Goal: Task Accomplishment & Management: Use online tool/utility

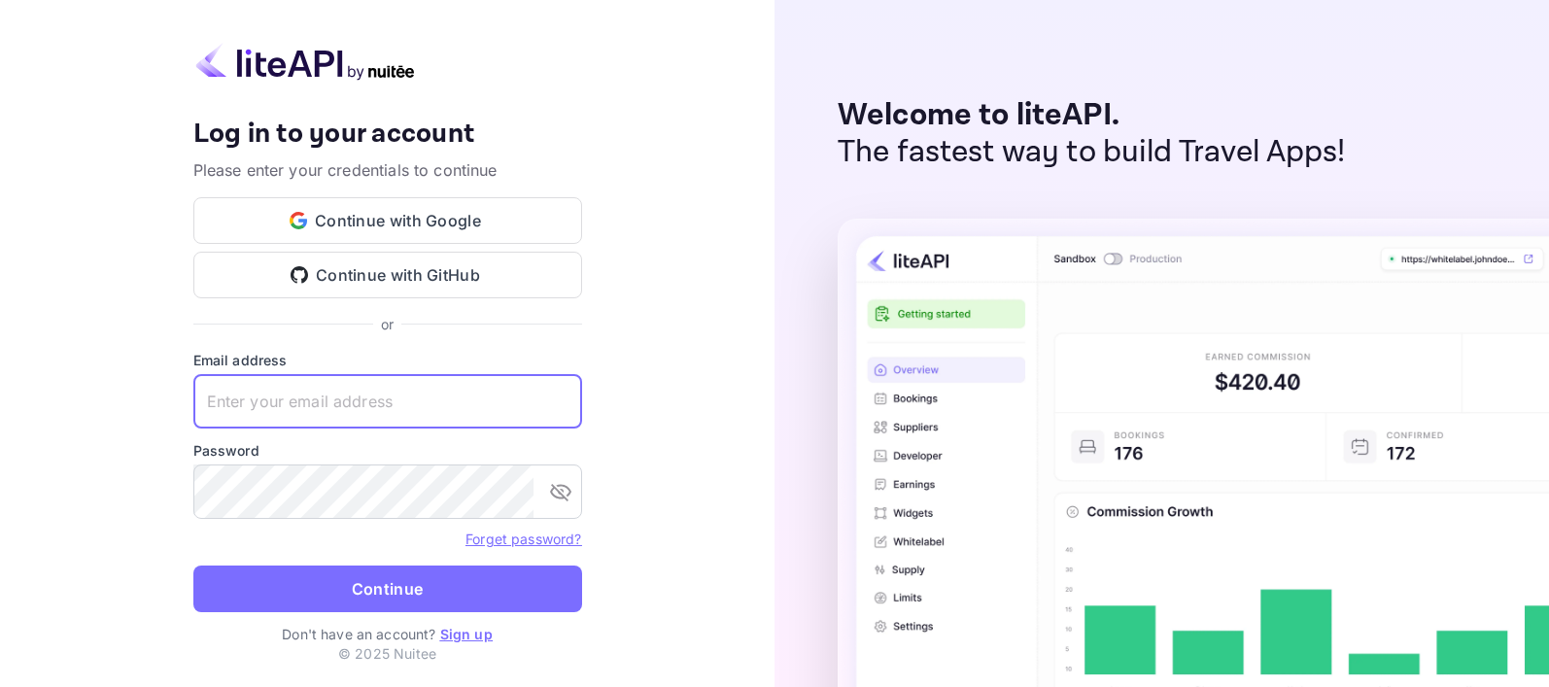
click at [343, 398] on input "text" at bounding box center [387, 401] width 389 height 54
type input "[PERSON_NAME][EMAIL_ADDRESS][PERSON_NAME][DOMAIN_NAME]"
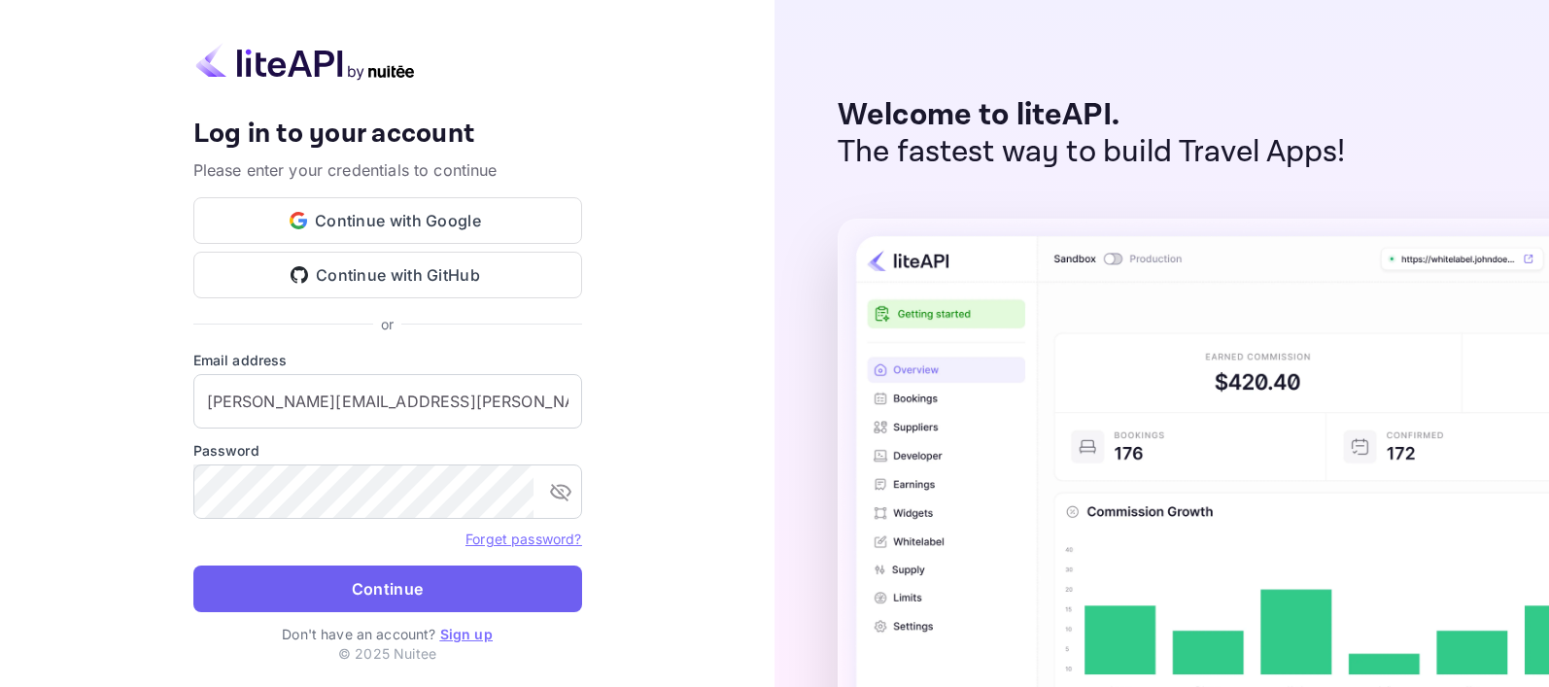
click at [365, 588] on button "Continue" at bounding box center [387, 589] width 389 height 47
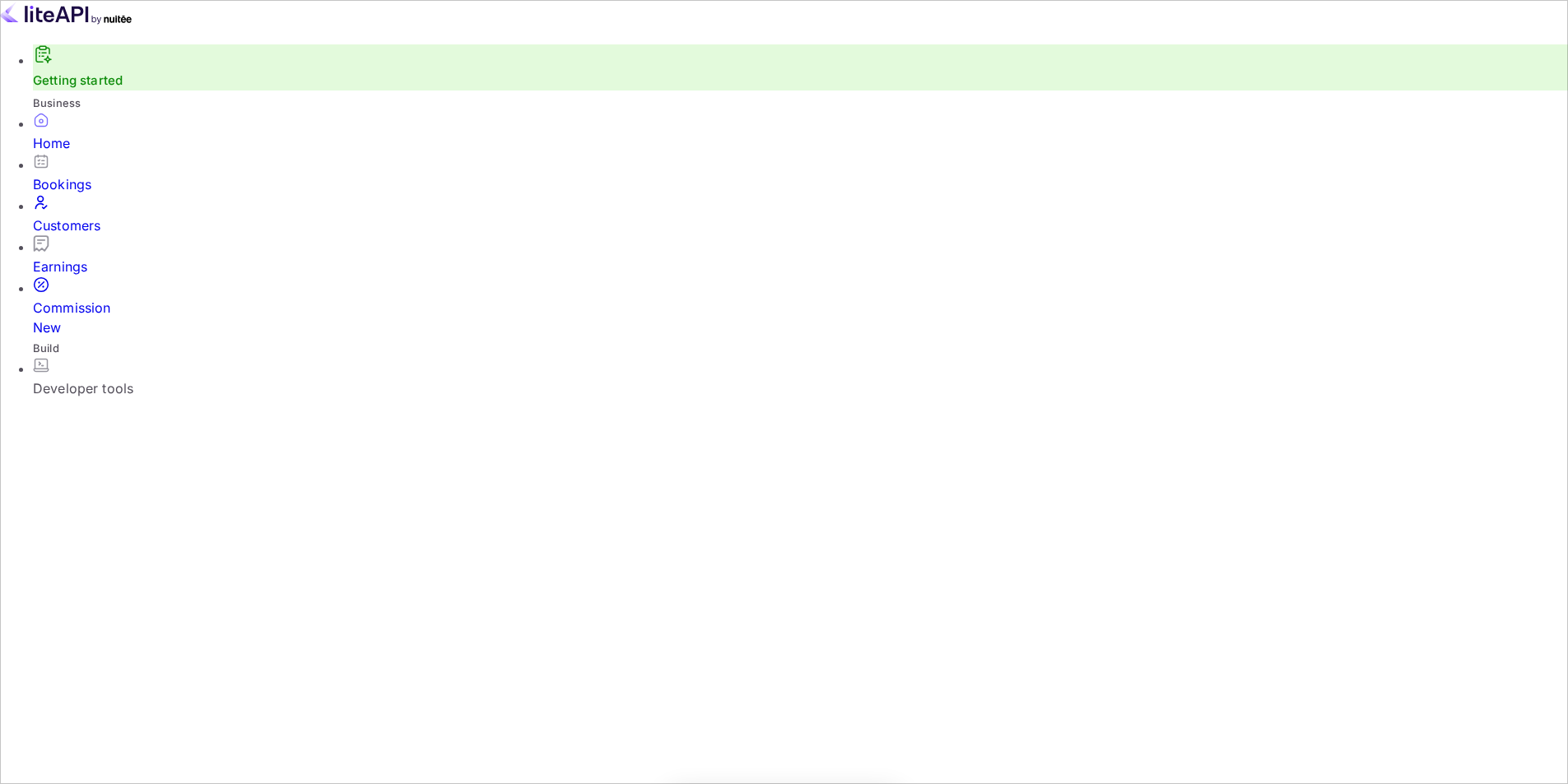
scroll to position [14, 14]
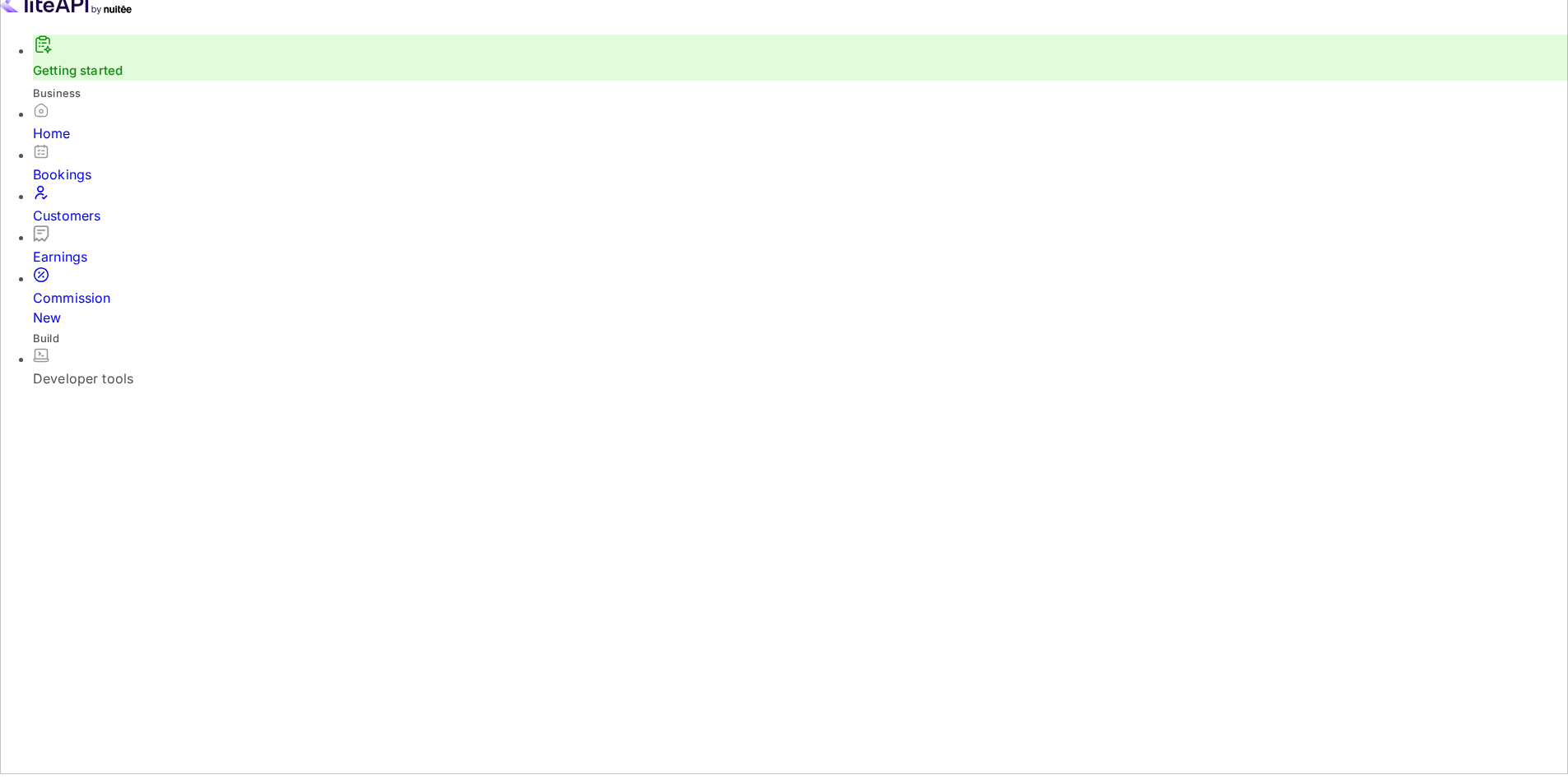
scroll to position [12, 0]
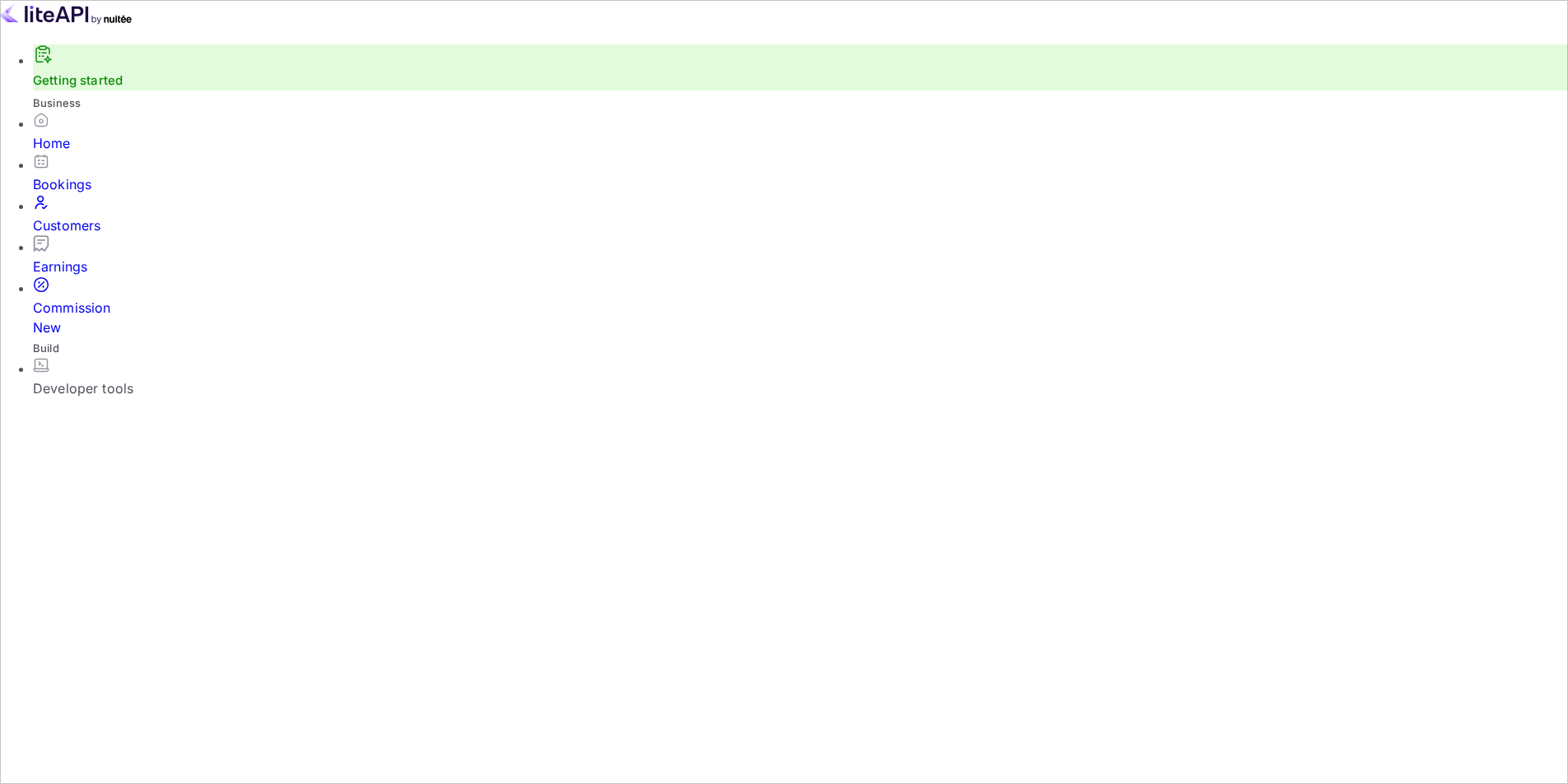
click at [97, 298] on div "Commission New" at bounding box center [801, 317] width 1535 height 40
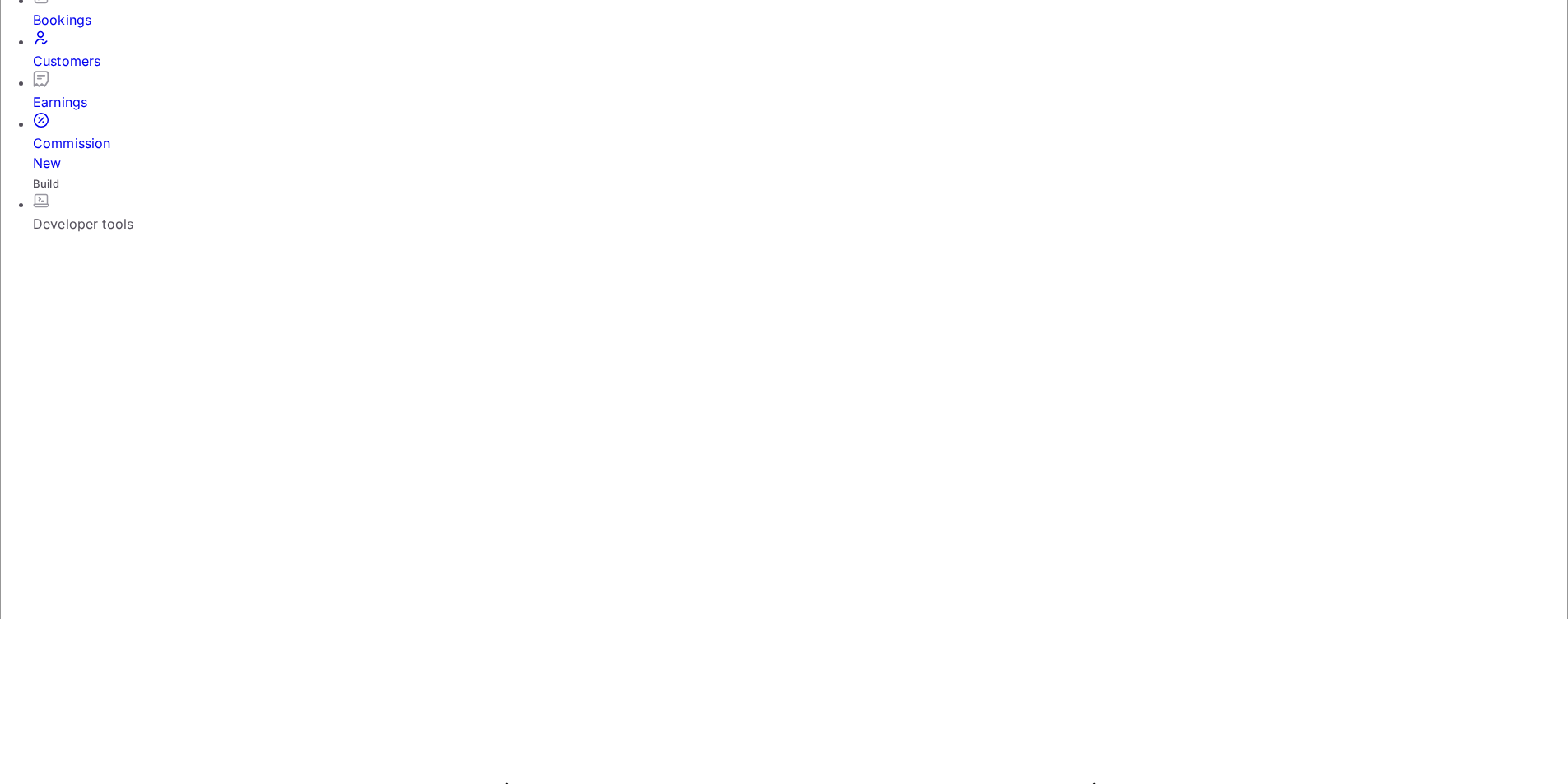
scroll to position [82, 0]
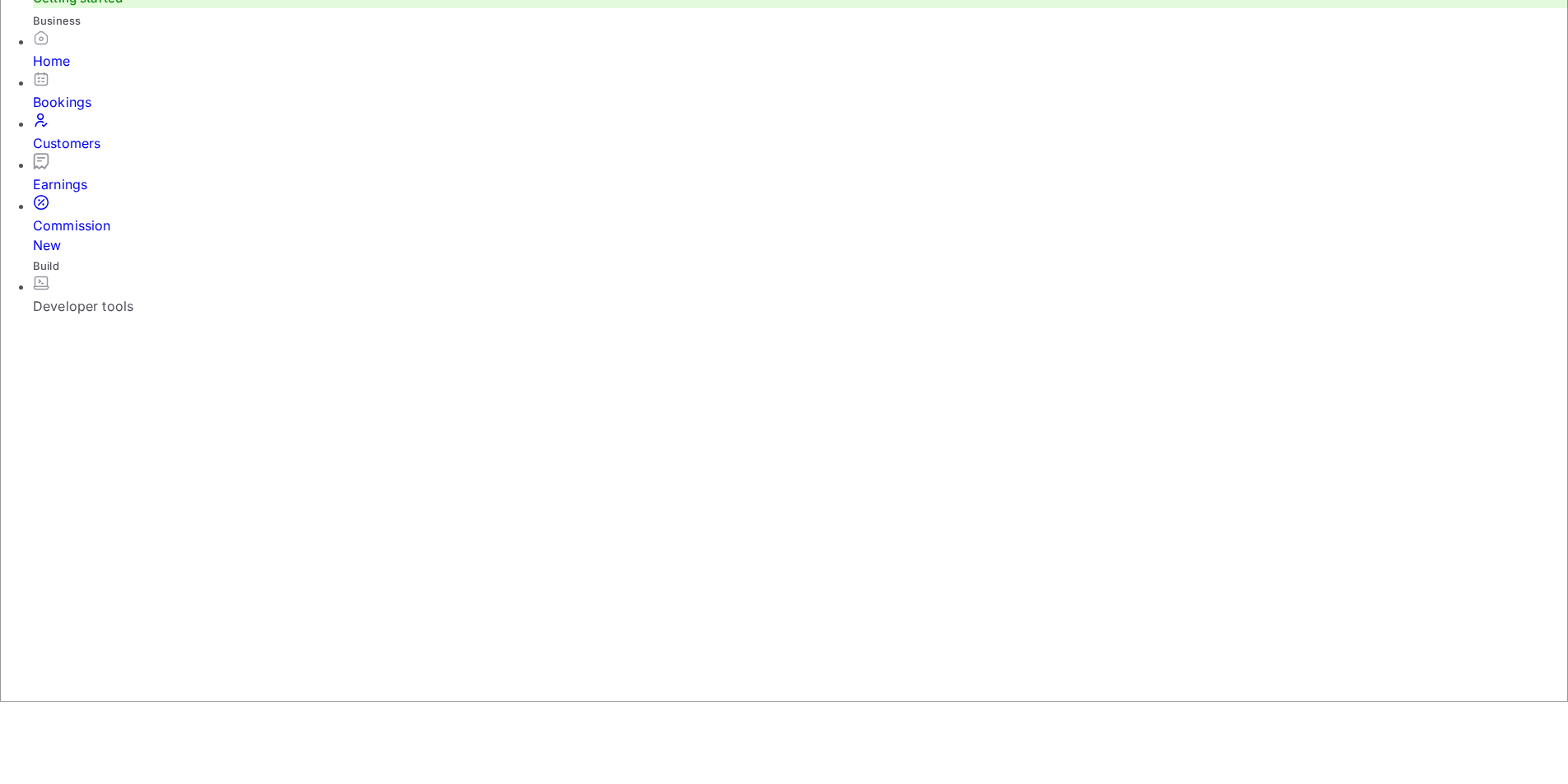
drag, startPoint x: 372, startPoint y: 403, endPoint x: 261, endPoint y: 408, distance: 111.1
drag, startPoint x: 689, startPoint y: 350, endPoint x: 648, endPoint y: 349, distance: 41.0
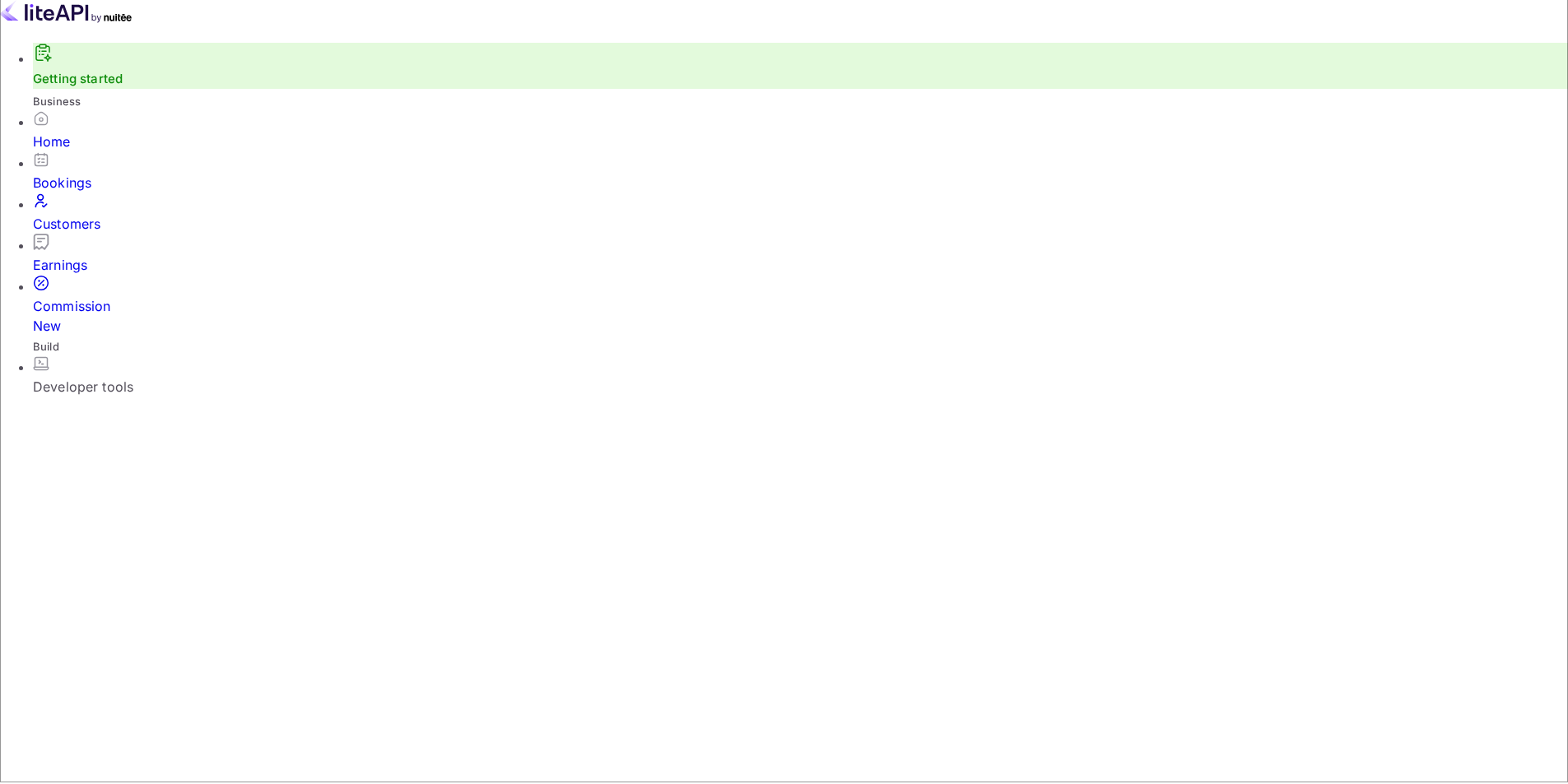
scroll to position [0, 0]
drag, startPoint x: 681, startPoint y: 430, endPoint x: 645, endPoint y: 426, distance: 36.2
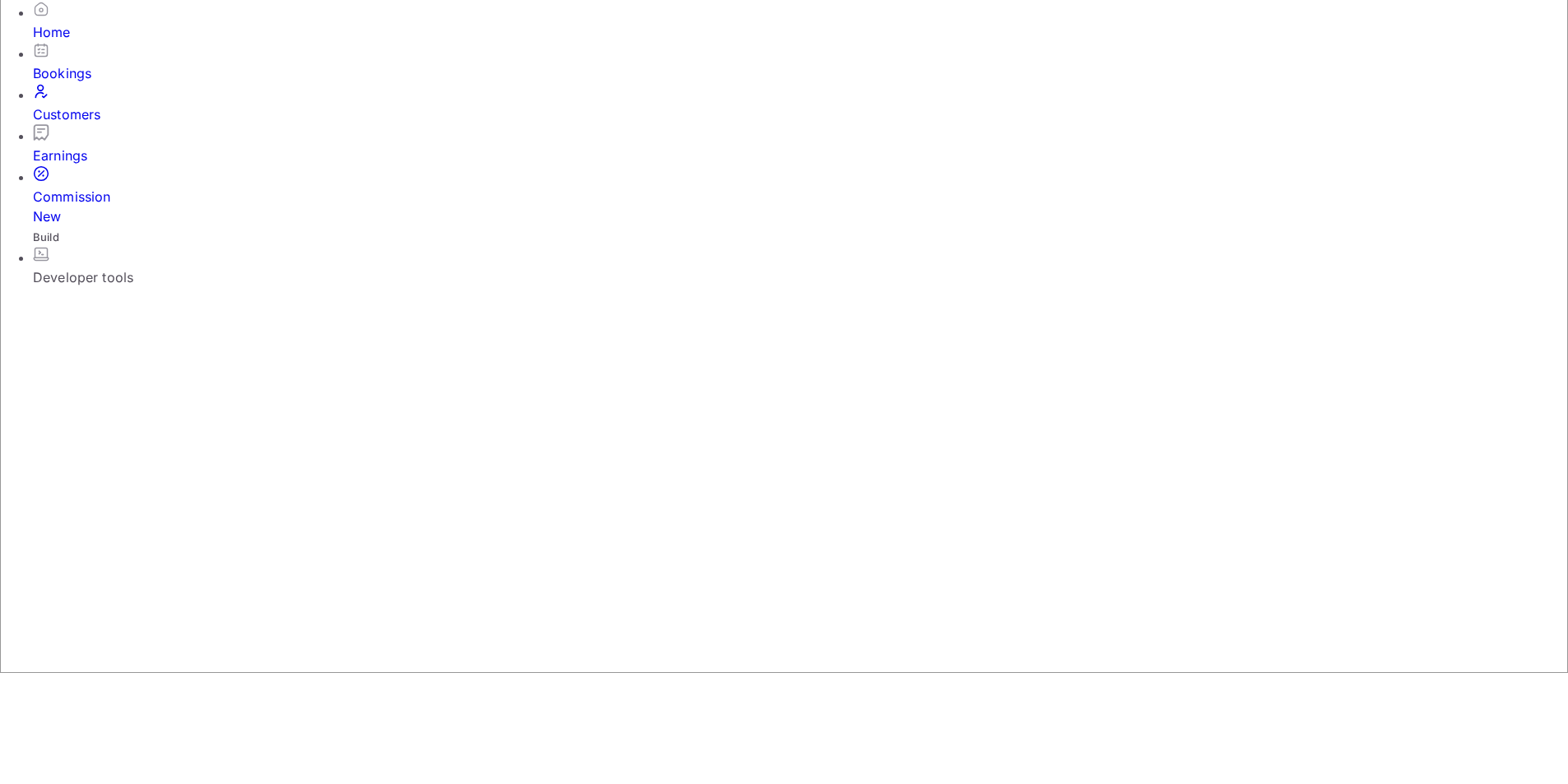
scroll to position [82, 0]
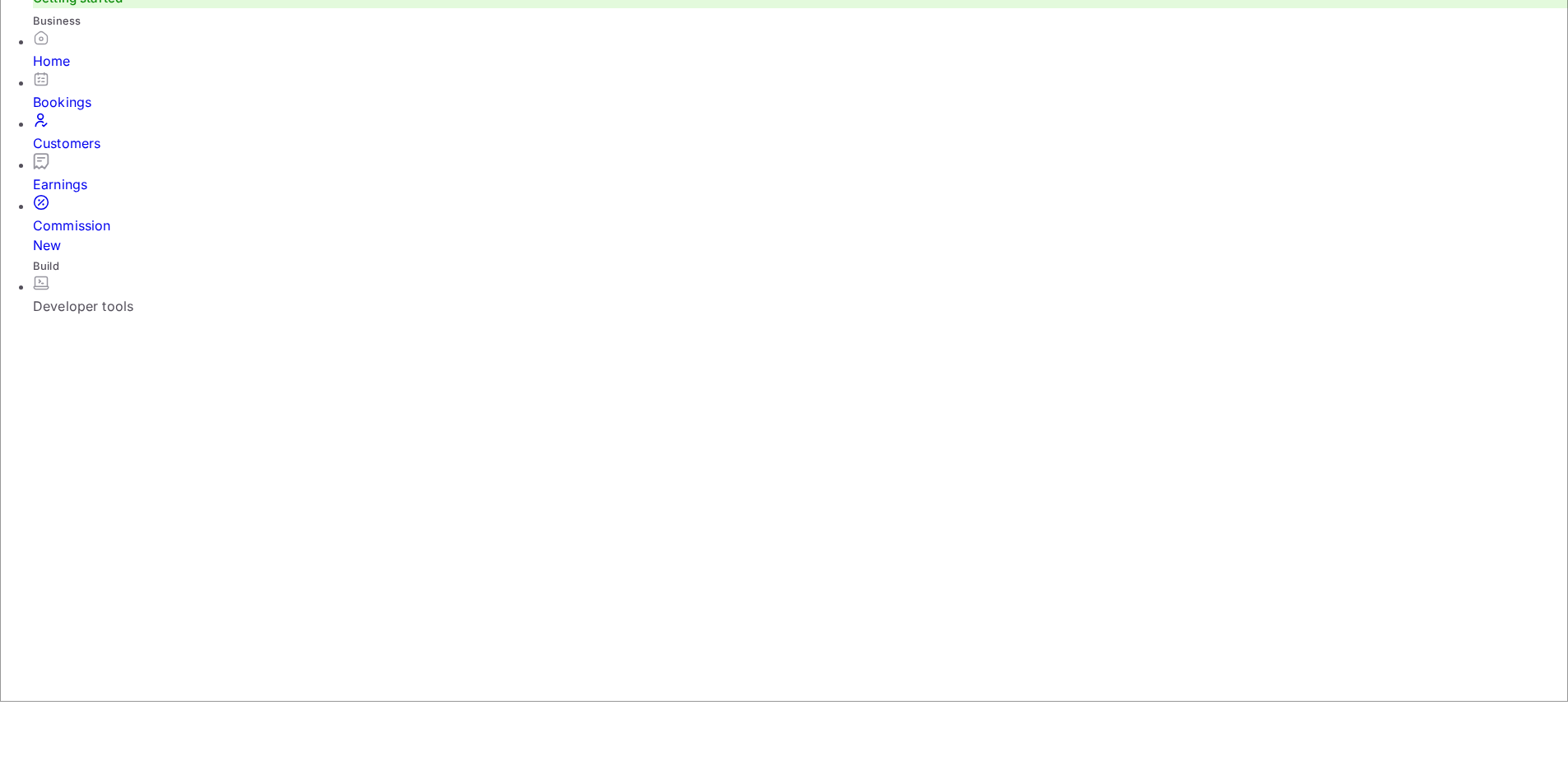
type input "5"
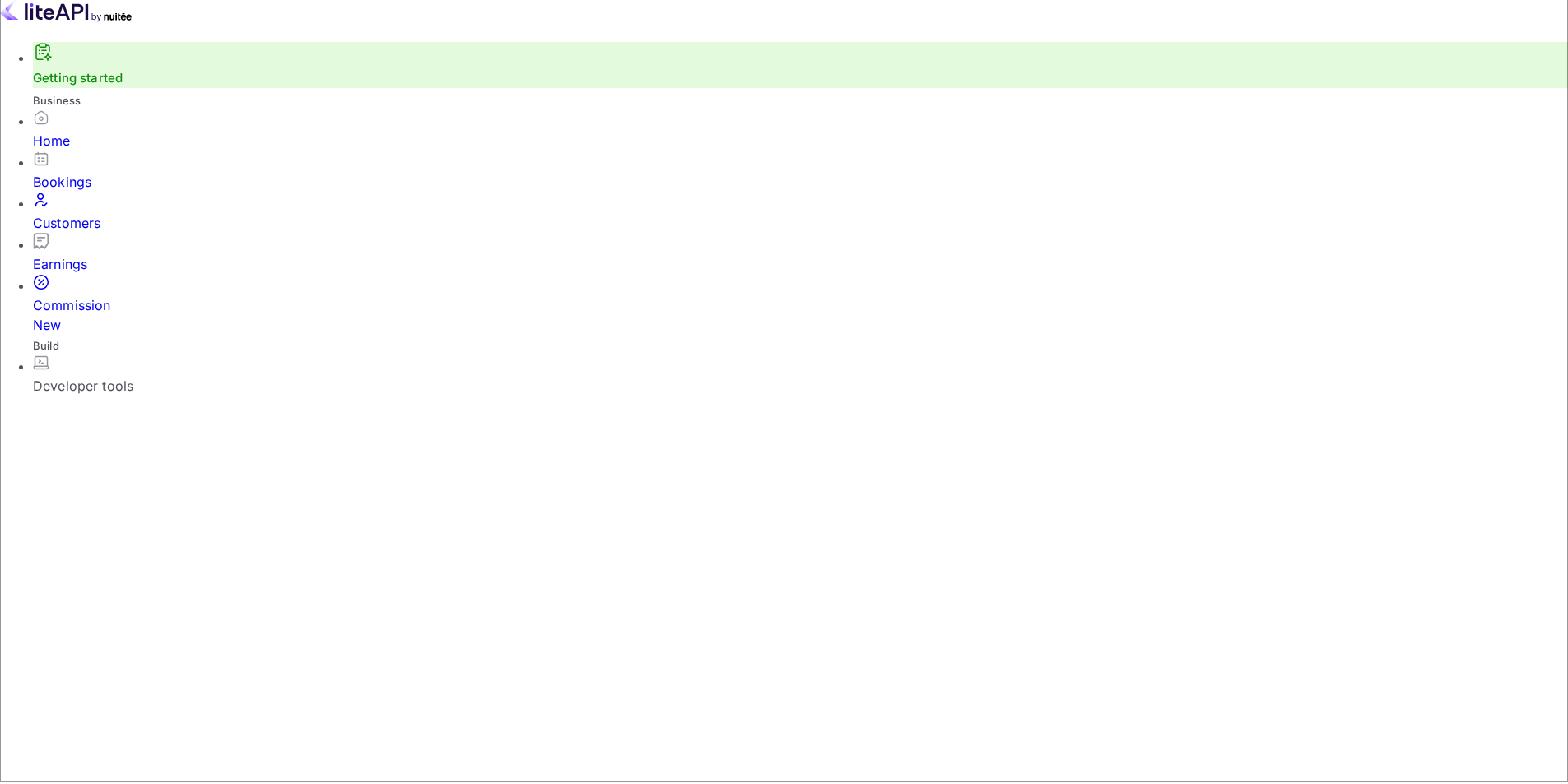
scroll to position [0, 0]
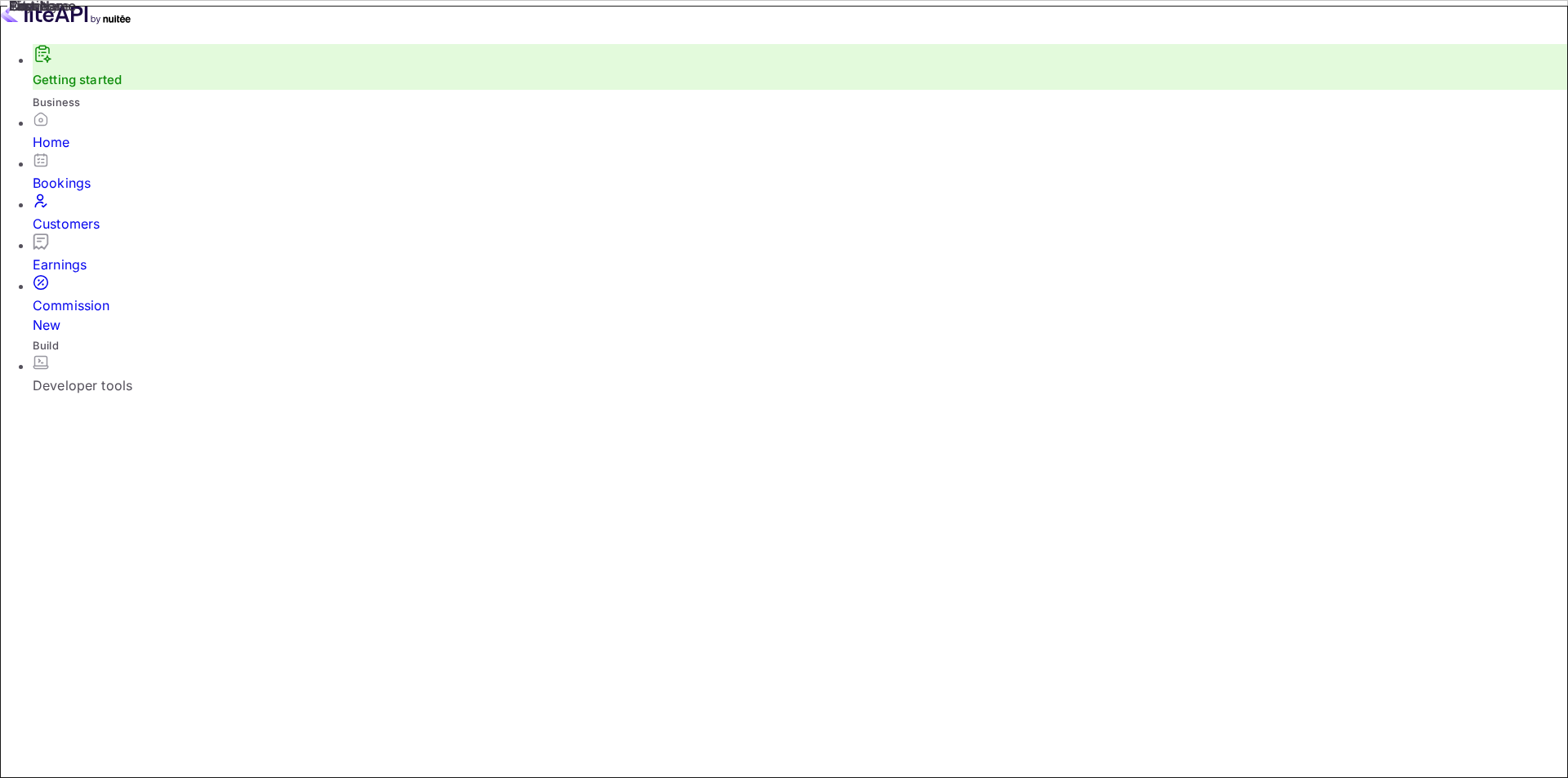
click at [77, 173] on div "Bookings" at bounding box center [800, 182] width 1535 height 19
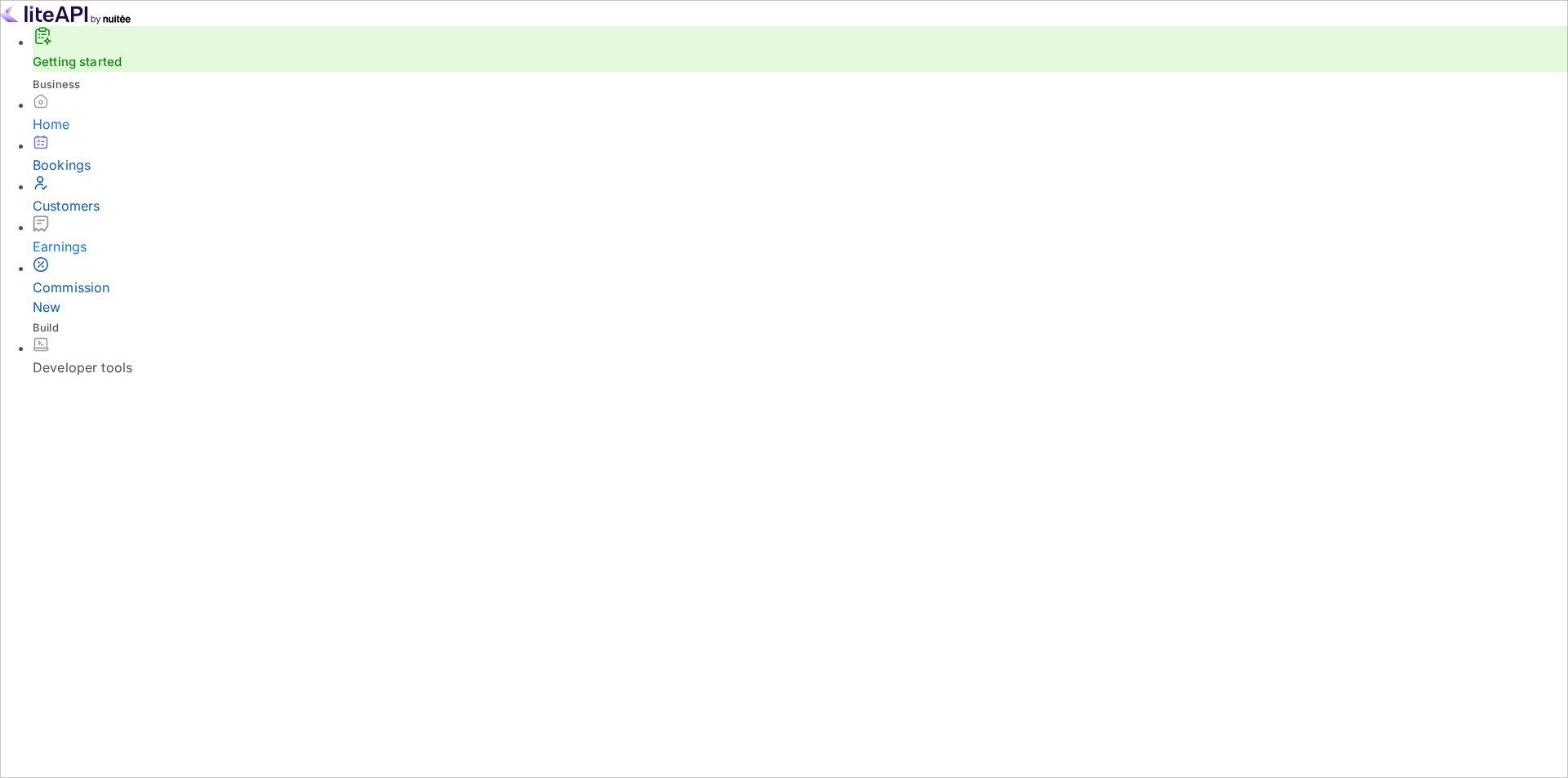
click at [152, 358] on div "Developer tools" at bounding box center [800, 367] width 1535 height 19
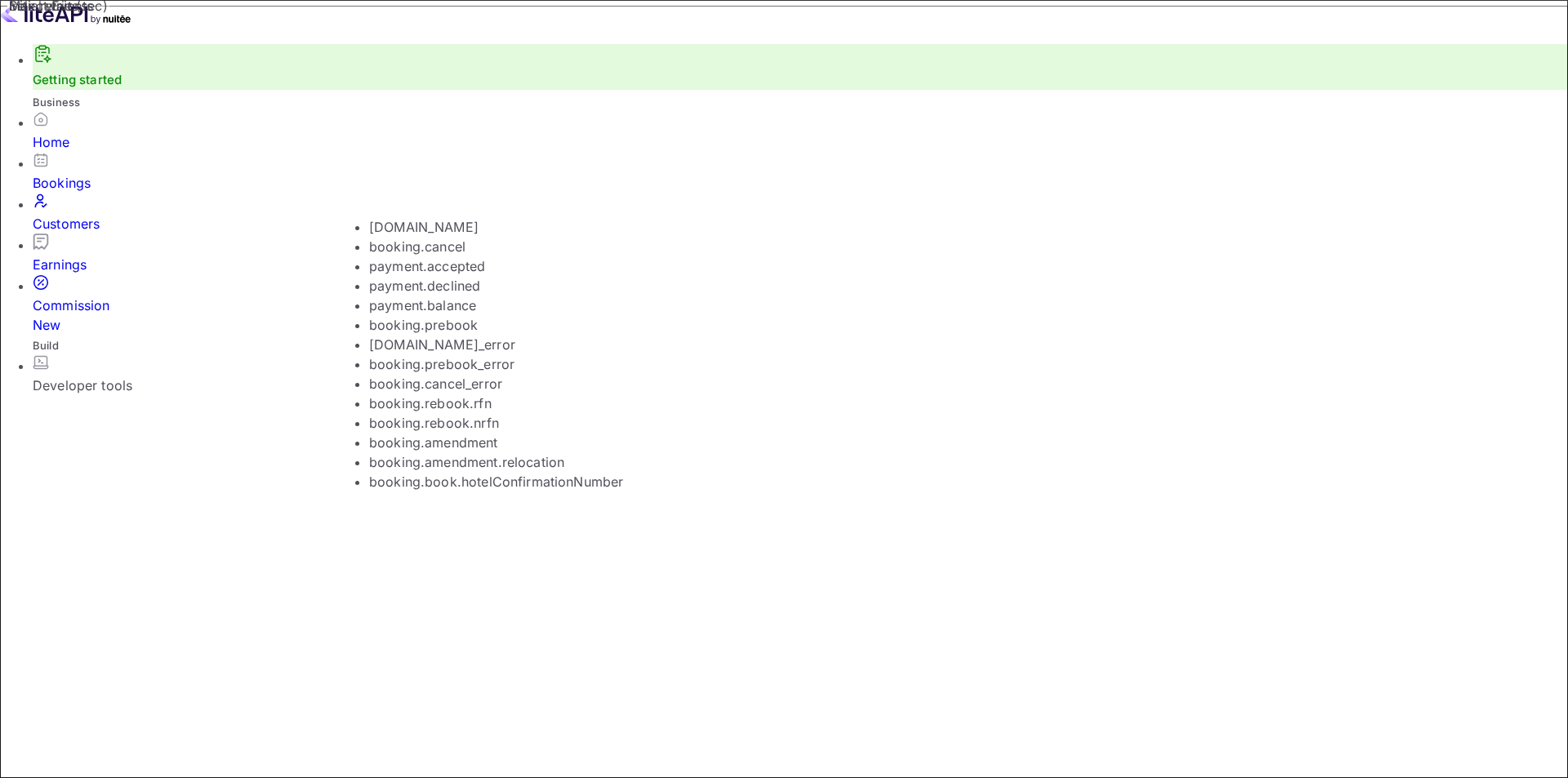
scroll to position [113, 0]
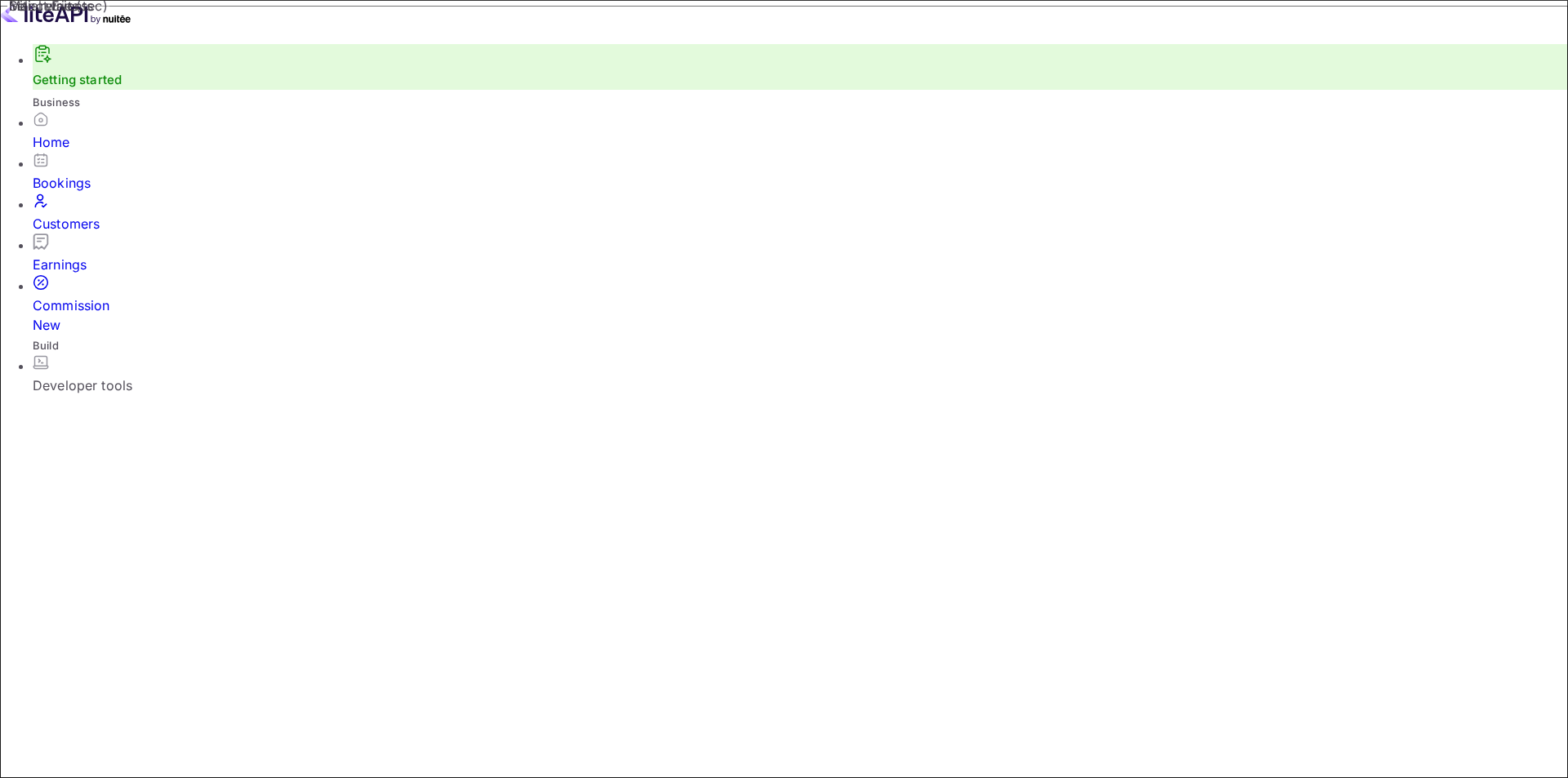
scroll to position [0, 0]
